Goal: Complete application form

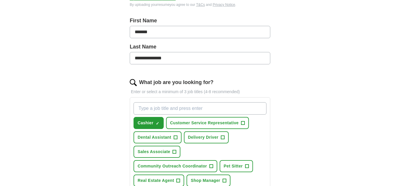
scroll to position [119, 0]
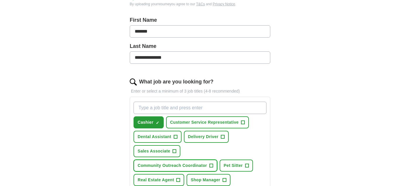
click at [213, 166] on span "+" at bounding box center [212, 165] width 4 height 5
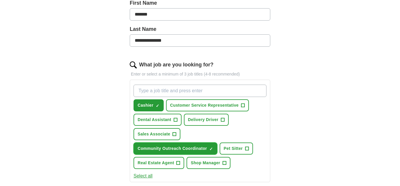
scroll to position [139, 0]
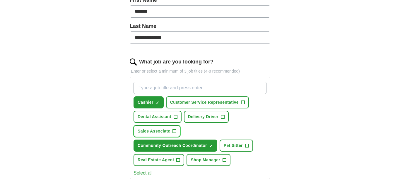
click at [174, 132] on span "+" at bounding box center [175, 131] width 4 height 5
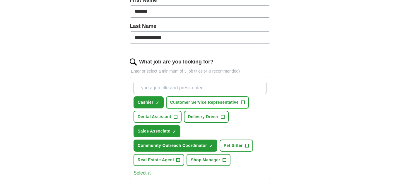
click at [246, 104] on button "Customer Service Representative +" at bounding box center [207, 102] width 83 height 12
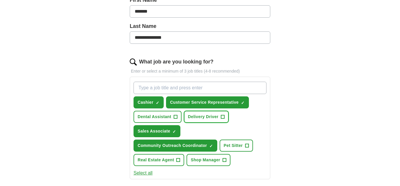
click at [226, 116] on button "Delivery Driver +" at bounding box center [206, 116] width 45 height 12
click at [249, 147] on span "+" at bounding box center [247, 145] width 4 height 5
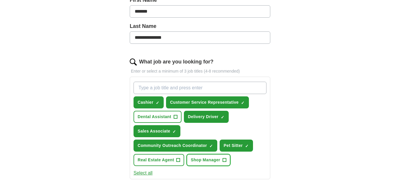
click at [228, 161] on button "Shop Manager +" at bounding box center [209, 160] width 44 height 12
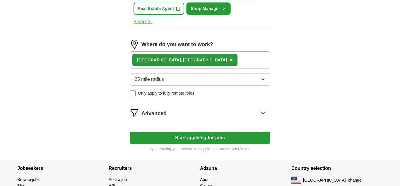
scroll to position [293, 0]
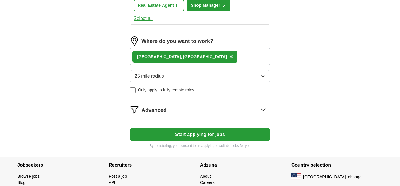
click at [221, 132] on button "Start applying for jobs" at bounding box center [200, 134] width 141 height 12
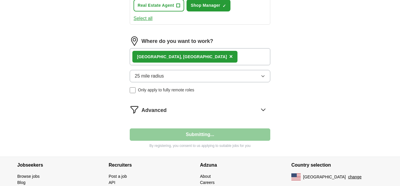
select select "**"
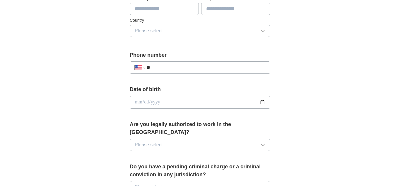
scroll to position [183, 0]
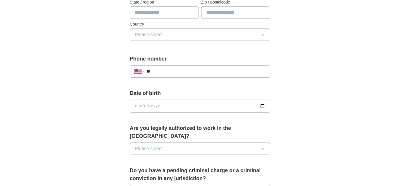
click at [183, 72] on input "**" at bounding box center [206, 71] width 119 height 7
type input "**********"
click at [173, 104] on input "date" at bounding box center [200, 105] width 141 height 13
type input "**********"
click at [174, 142] on button "Please select..." at bounding box center [200, 148] width 141 height 12
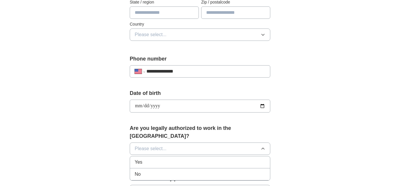
click at [171, 158] on div "Yes" at bounding box center [200, 161] width 131 height 7
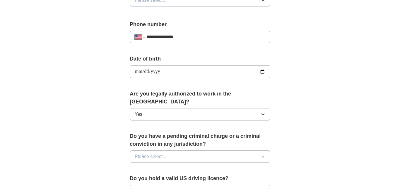
drag, startPoint x: 173, startPoint y: 150, endPoint x: 181, endPoint y: 147, distance: 8.0
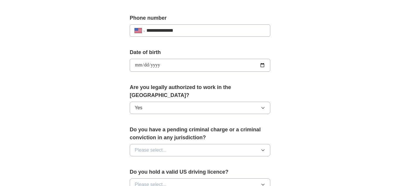
scroll to position [224, 0]
click at [182, 144] on button "Please select..." at bounding box center [200, 149] width 141 height 12
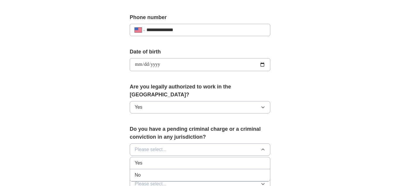
click at [166, 171] on div "No" at bounding box center [200, 174] width 131 height 7
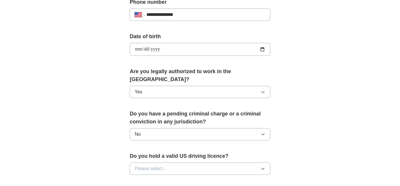
scroll to position [241, 0]
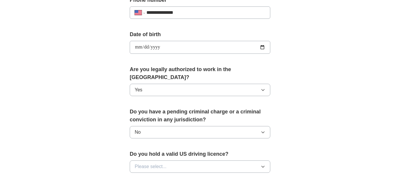
click at [183, 160] on button "Please select..." at bounding box center [200, 166] width 141 height 12
click at [176, 176] on div "Yes" at bounding box center [200, 179] width 131 height 7
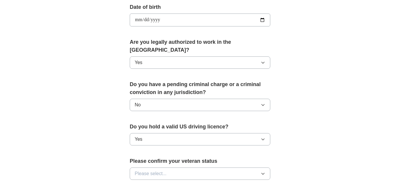
scroll to position [278, 0]
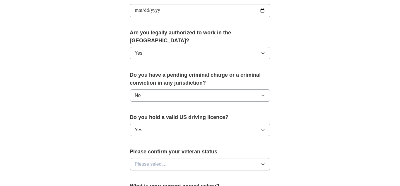
click at [177, 158] on button "Please select..." at bounding box center [200, 164] width 141 height 12
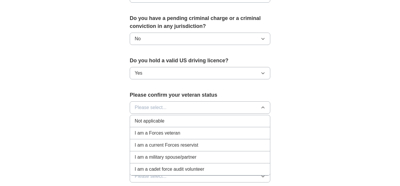
scroll to position [335, 0]
click at [171, 117] on div "Not applicable" at bounding box center [200, 120] width 131 height 7
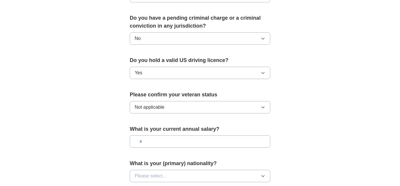
click at [164, 135] on input "text" at bounding box center [200, 141] width 141 height 12
click at [162, 135] on input "******" at bounding box center [200, 141] width 141 height 12
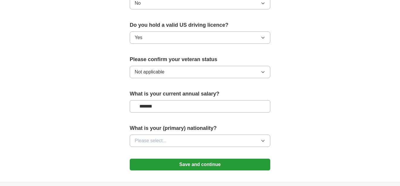
scroll to position [374, 0]
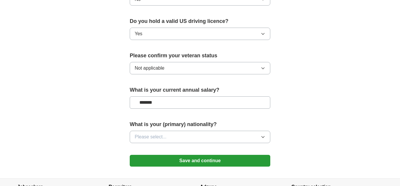
type input "*******"
click at [164, 133] on span "Please select..." at bounding box center [151, 136] width 32 height 7
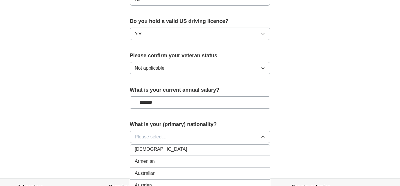
scroll to position [93, 0]
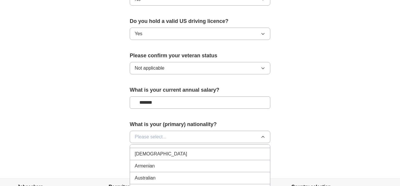
click at [165, 162] on div "Armenian" at bounding box center [200, 165] width 131 height 7
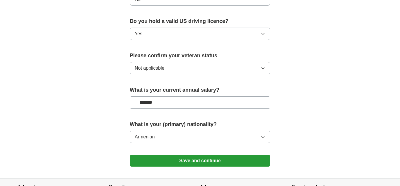
click at [165, 154] on button "Save and continue" at bounding box center [200, 160] width 141 height 12
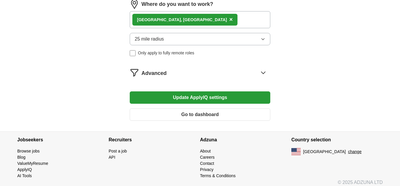
scroll to position [330, 0]
click at [231, 96] on button "Update ApplyIQ settings" at bounding box center [200, 97] width 141 height 12
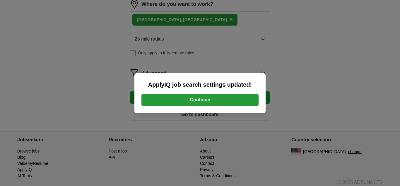
click at [230, 99] on button "Continue" at bounding box center [200, 99] width 117 height 12
